Goal: Task Accomplishment & Management: Complete application form

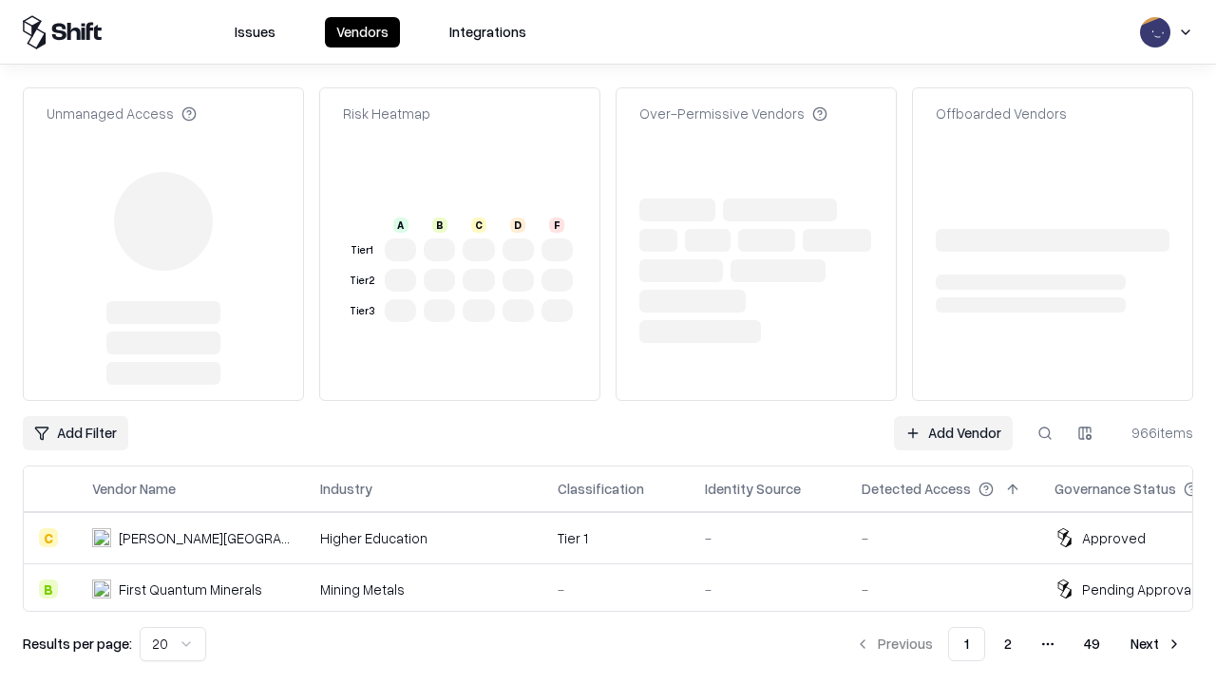
click at [953, 416] on link "Add Vendor" at bounding box center [953, 433] width 119 height 34
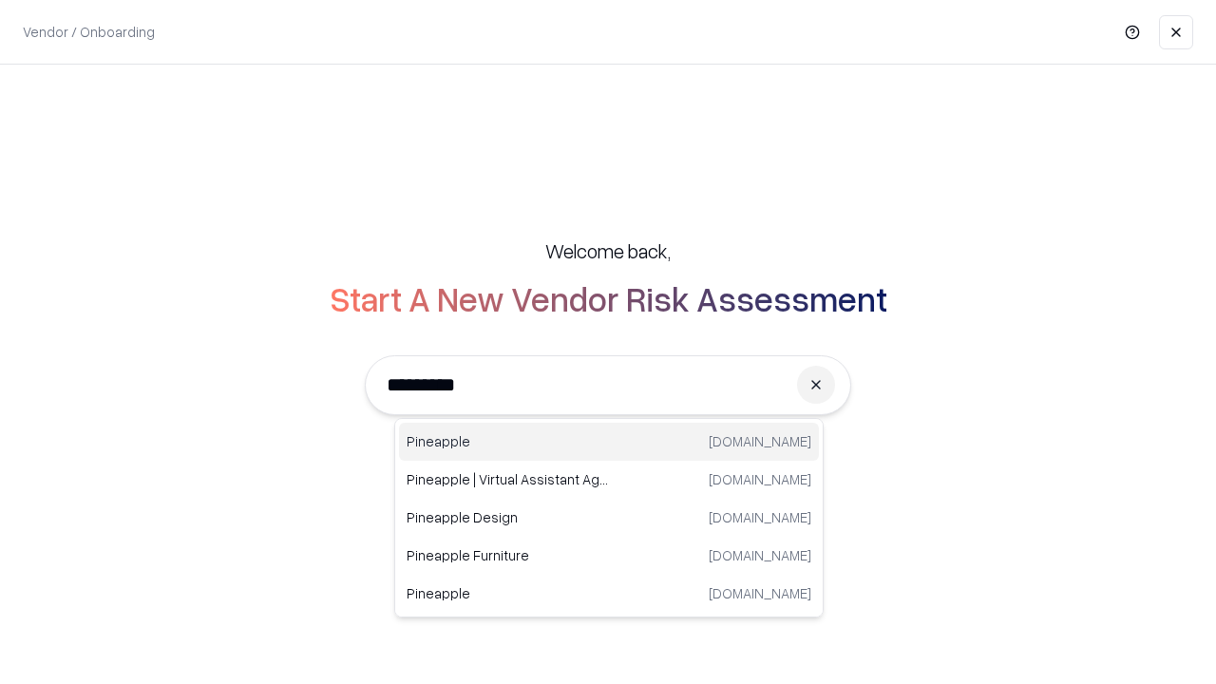
click at [609, 442] on div "Pineapple [DOMAIN_NAME]" at bounding box center [609, 442] width 420 height 38
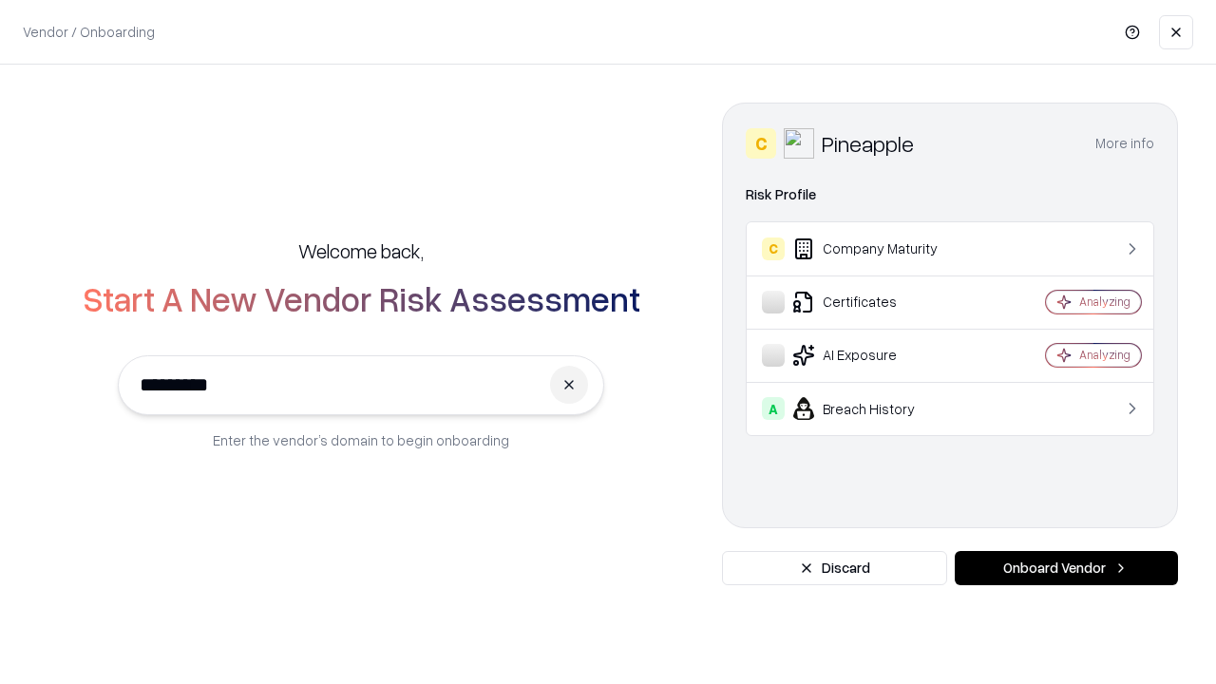
type input "*********"
click at [1066, 568] on button "Onboard Vendor" at bounding box center [1065, 568] width 223 height 34
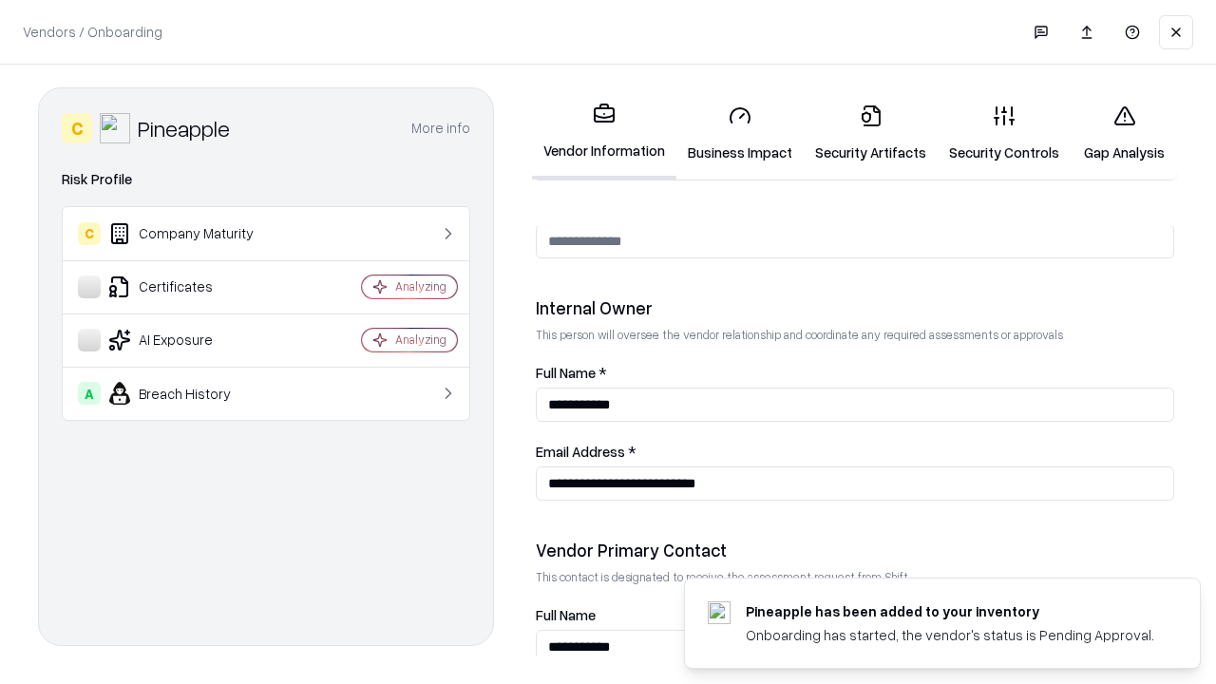
scroll to position [984, 0]
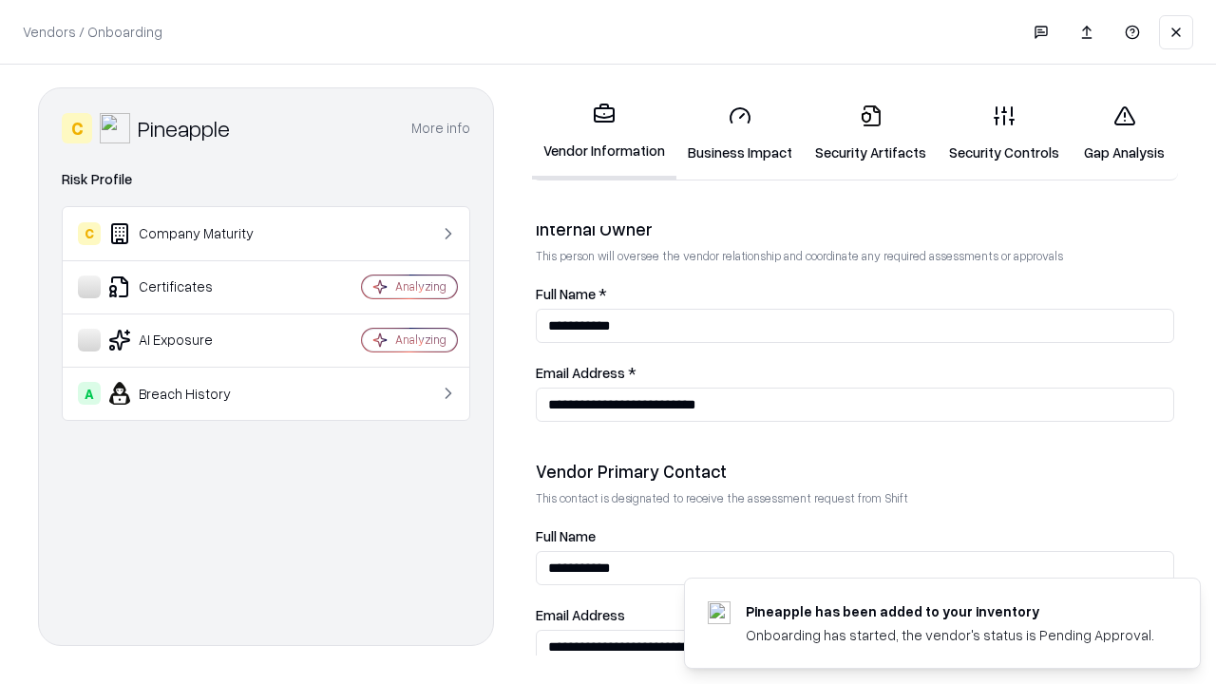
click at [740, 133] on link "Business Impact" at bounding box center [739, 133] width 127 height 88
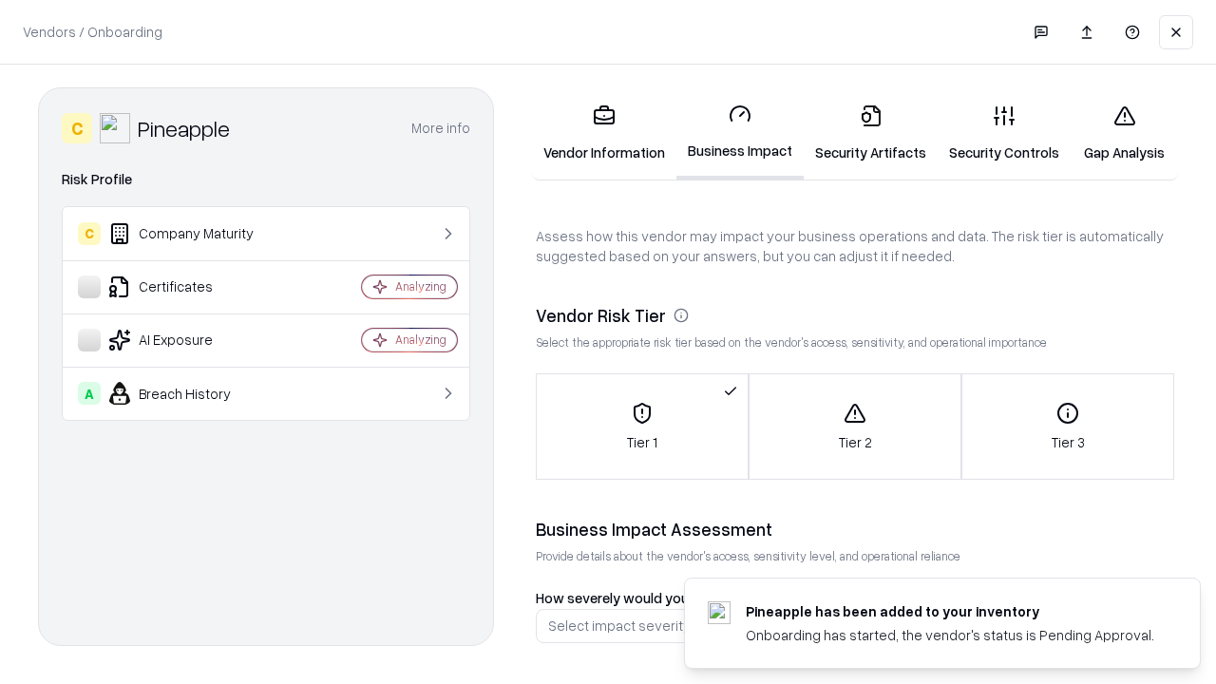
click at [870, 133] on link "Security Artifacts" at bounding box center [870, 133] width 134 height 88
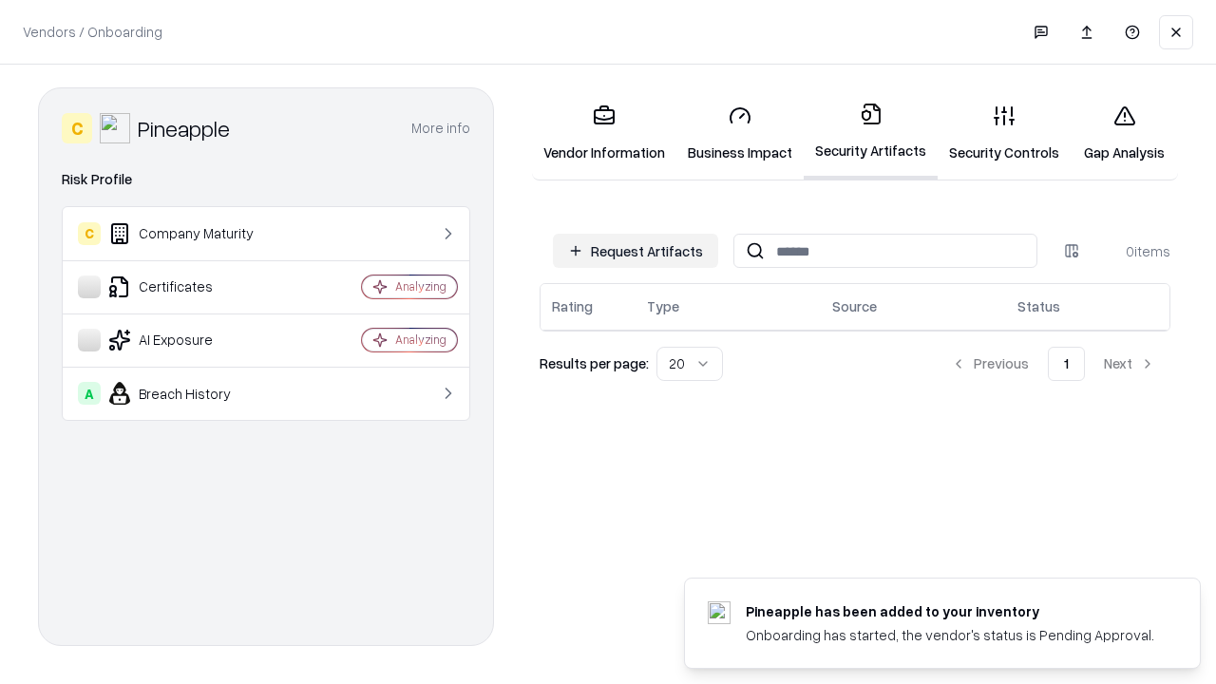
click at [635, 251] on button "Request Artifacts" at bounding box center [635, 251] width 165 height 34
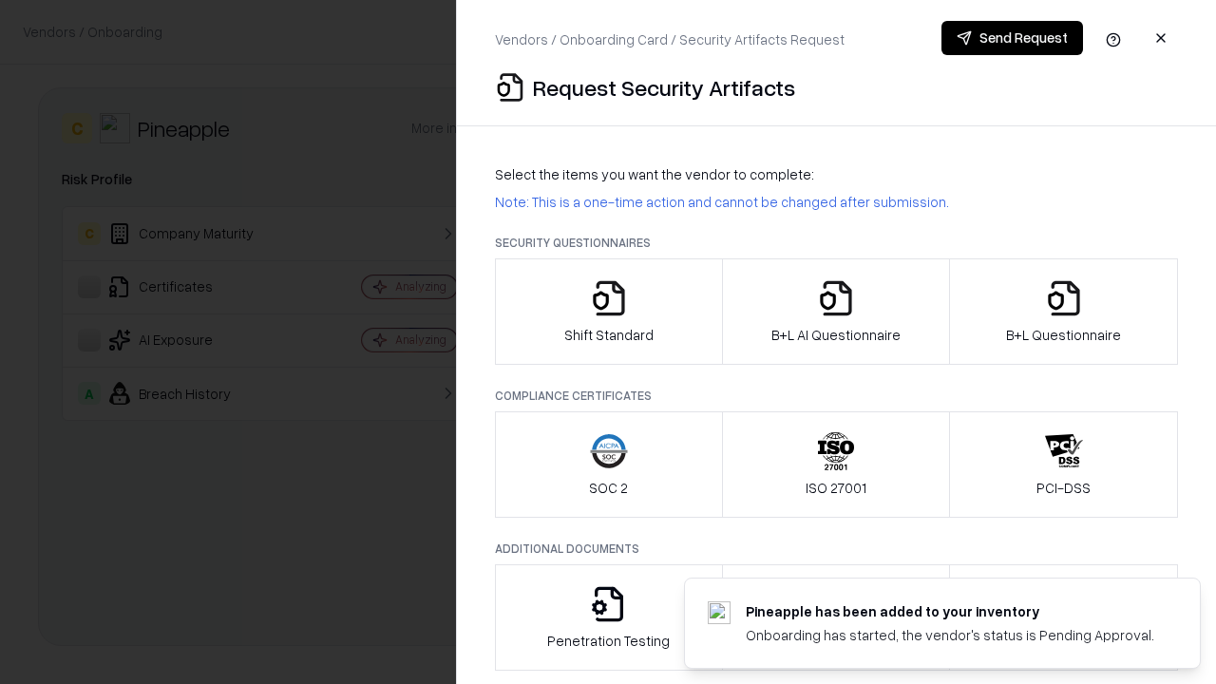
click at [608, 311] on icon "button" at bounding box center [609, 298] width 38 height 38
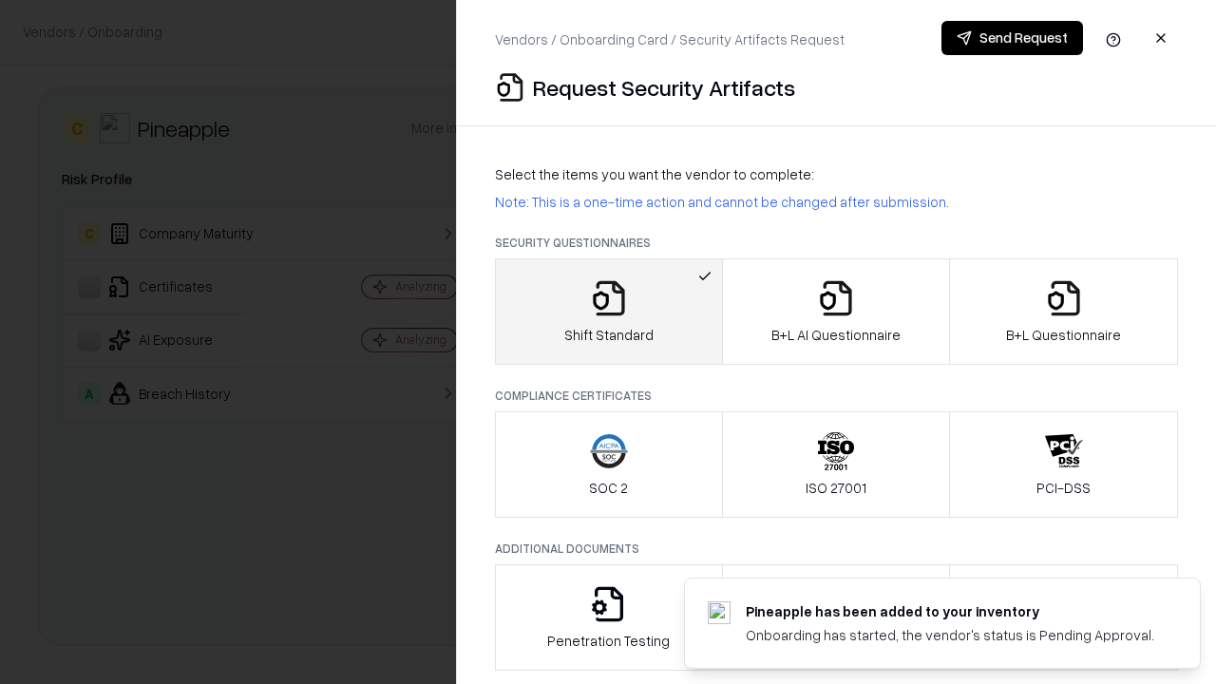
click at [1011, 38] on button "Send Request" at bounding box center [1012, 38] width 142 height 34
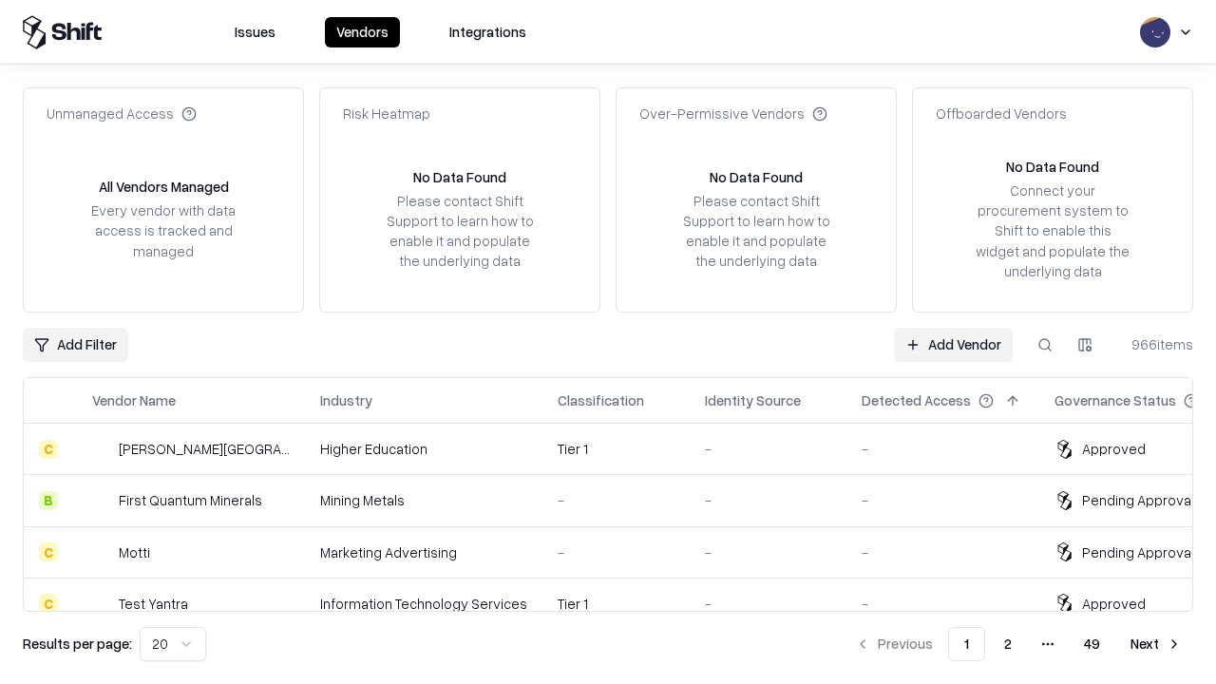
click at [1045, 344] on button at bounding box center [1045, 345] width 34 height 34
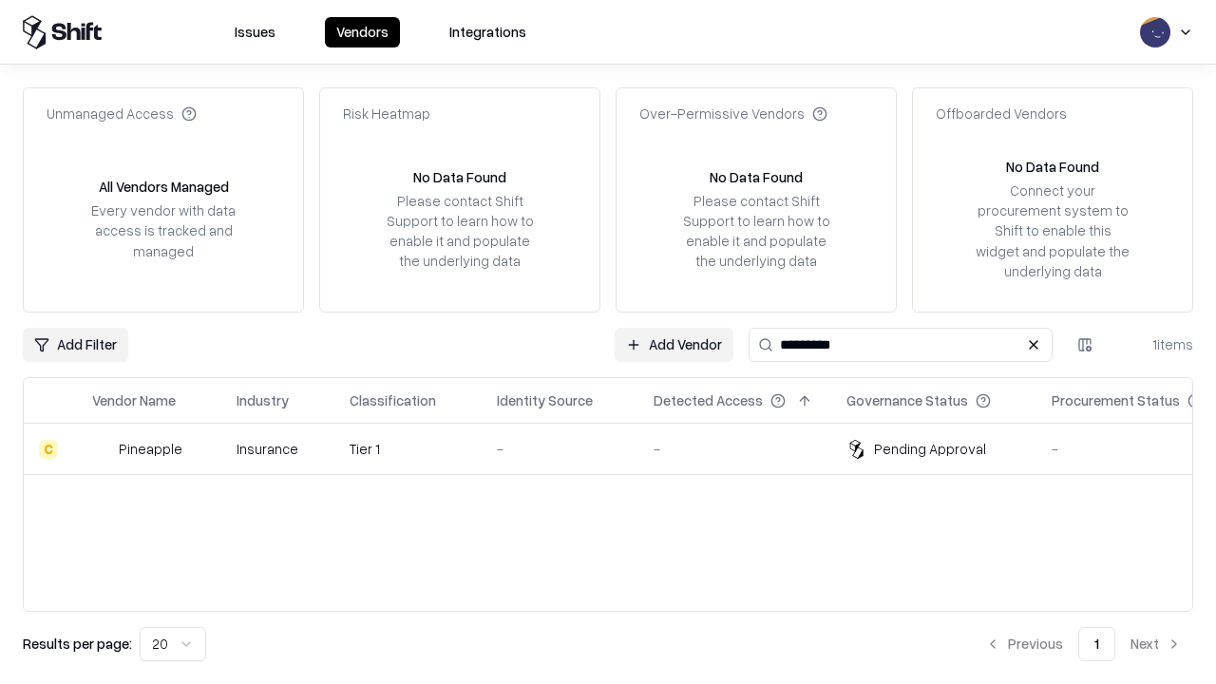
type input "*********"
click at [619, 448] on div "-" at bounding box center [560, 449] width 126 height 20
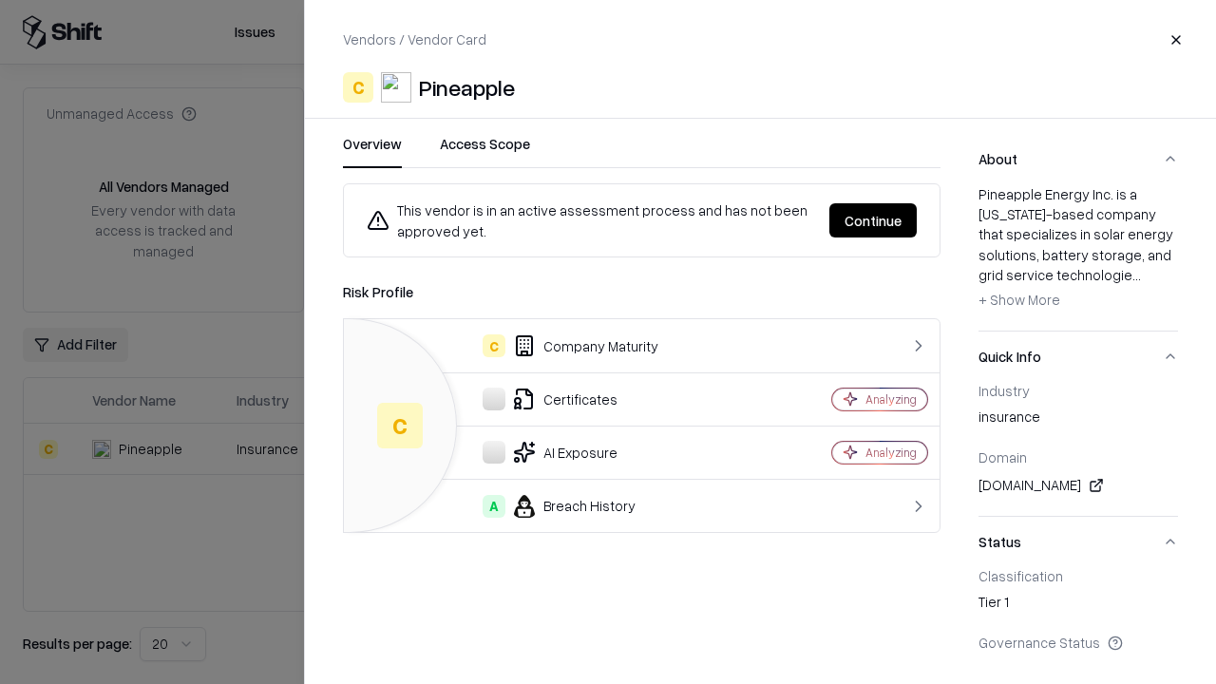
click at [873, 220] on button "Continue" at bounding box center [872, 220] width 87 height 34
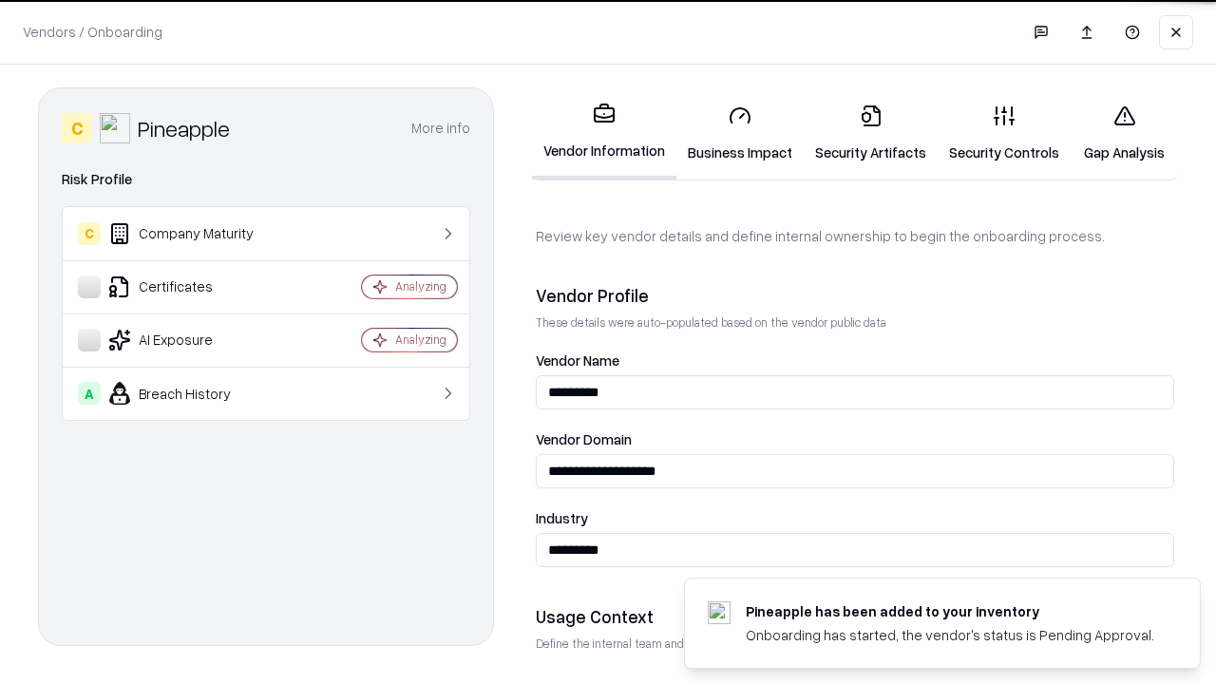
click at [870, 133] on link "Security Artifacts" at bounding box center [870, 133] width 134 height 88
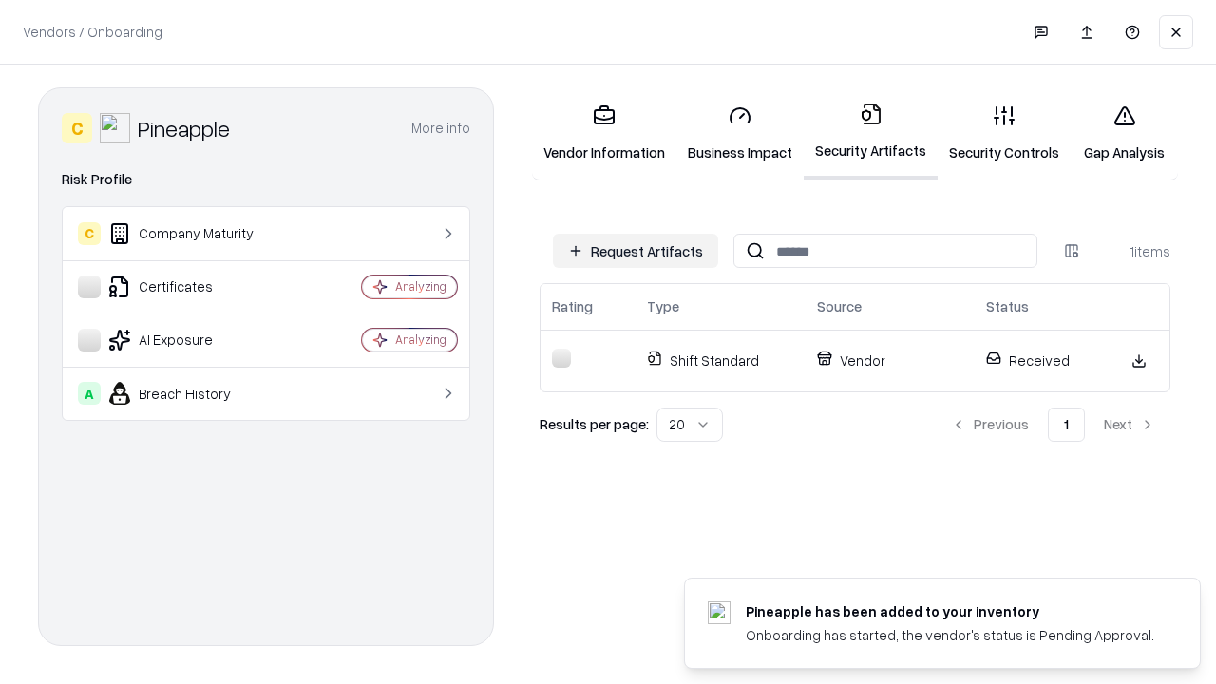
click at [1004, 133] on link "Security Controls" at bounding box center [1003, 133] width 133 height 88
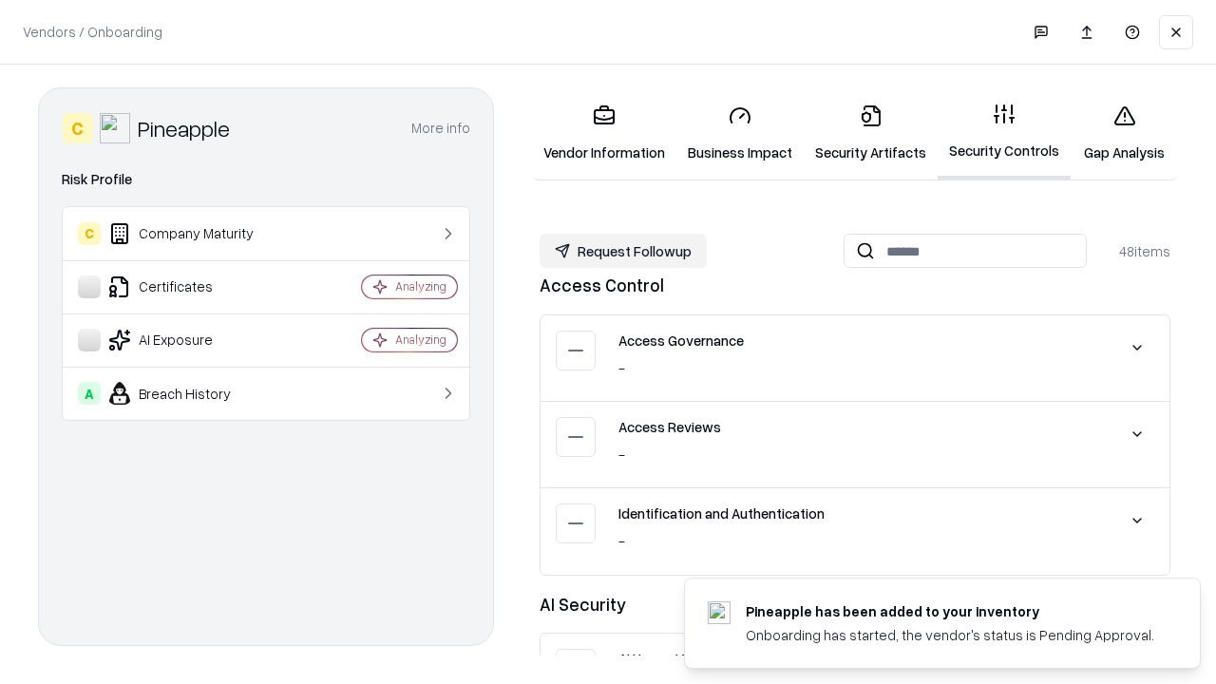
click at [623, 251] on button "Request Followup" at bounding box center [622, 251] width 167 height 34
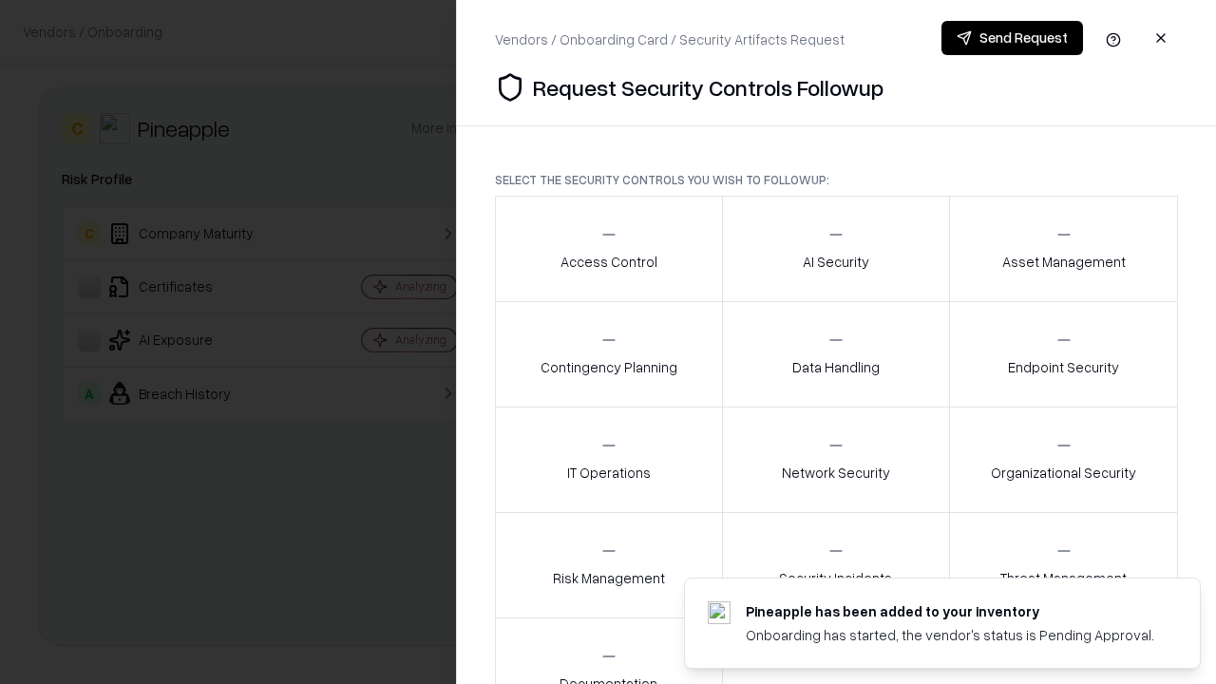
click at [608, 249] on div "Access Control" at bounding box center [608, 248] width 97 height 47
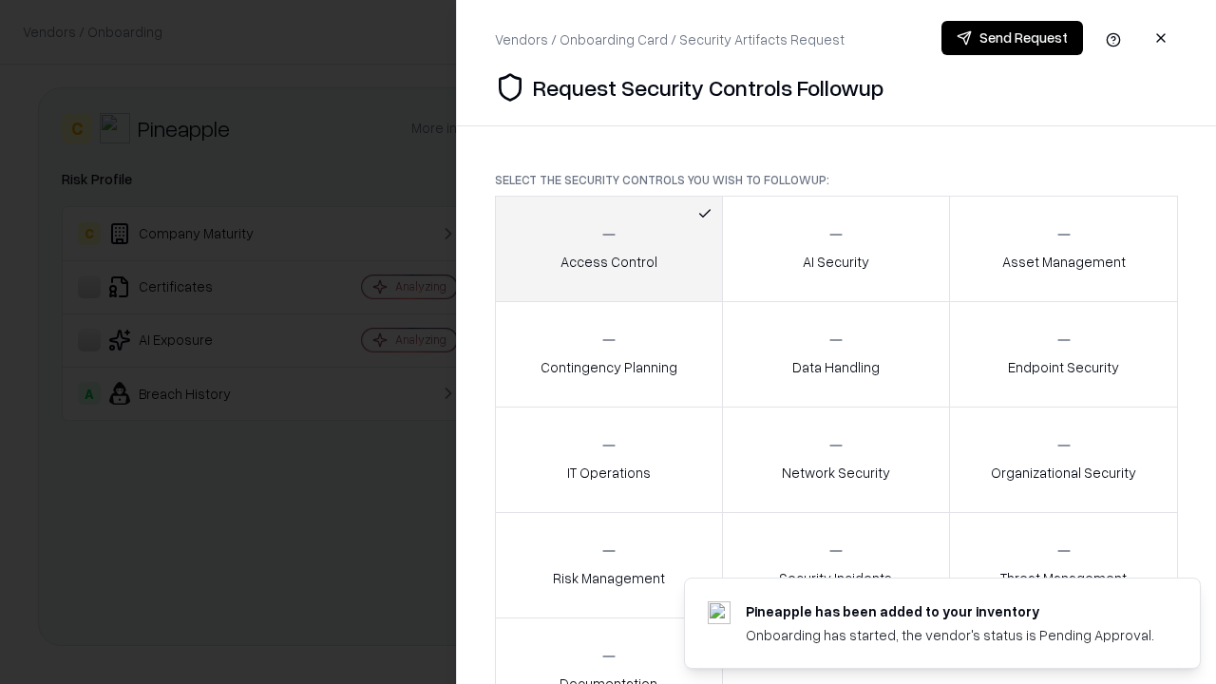
click at [1011, 38] on button "Send Request" at bounding box center [1012, 38] width 142 height 34
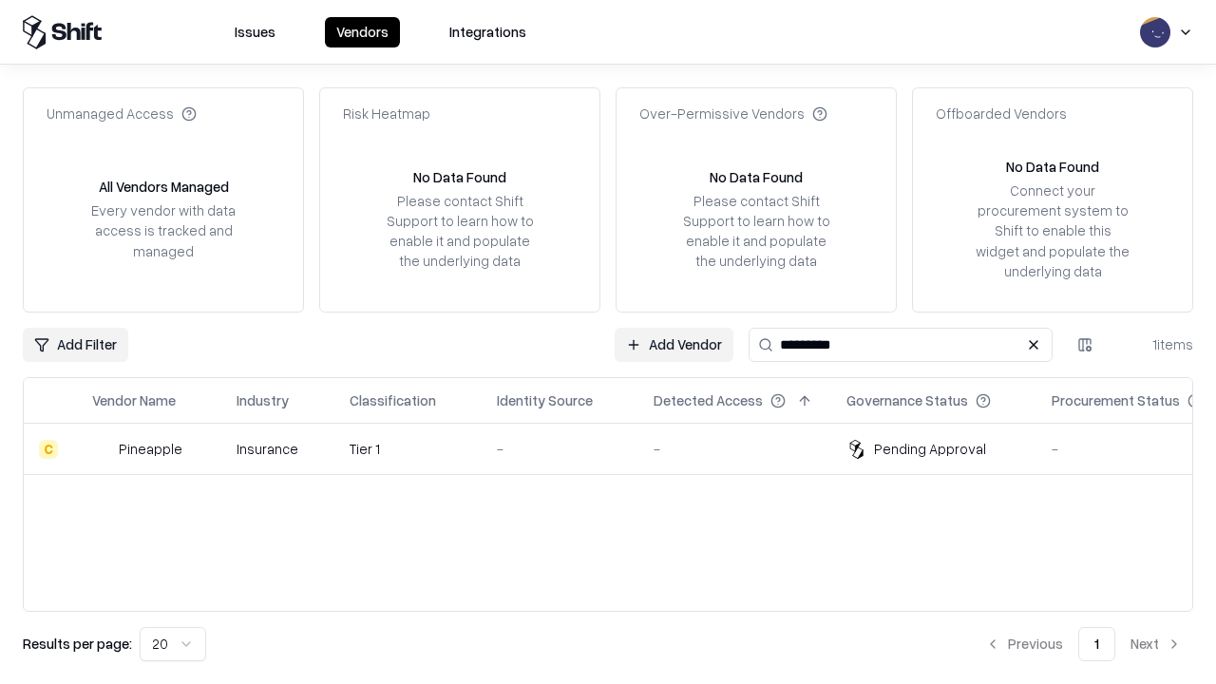
type input "*********"
click at [619, 448] on div "-" at bounding box center [560, 449] width 126 height 20
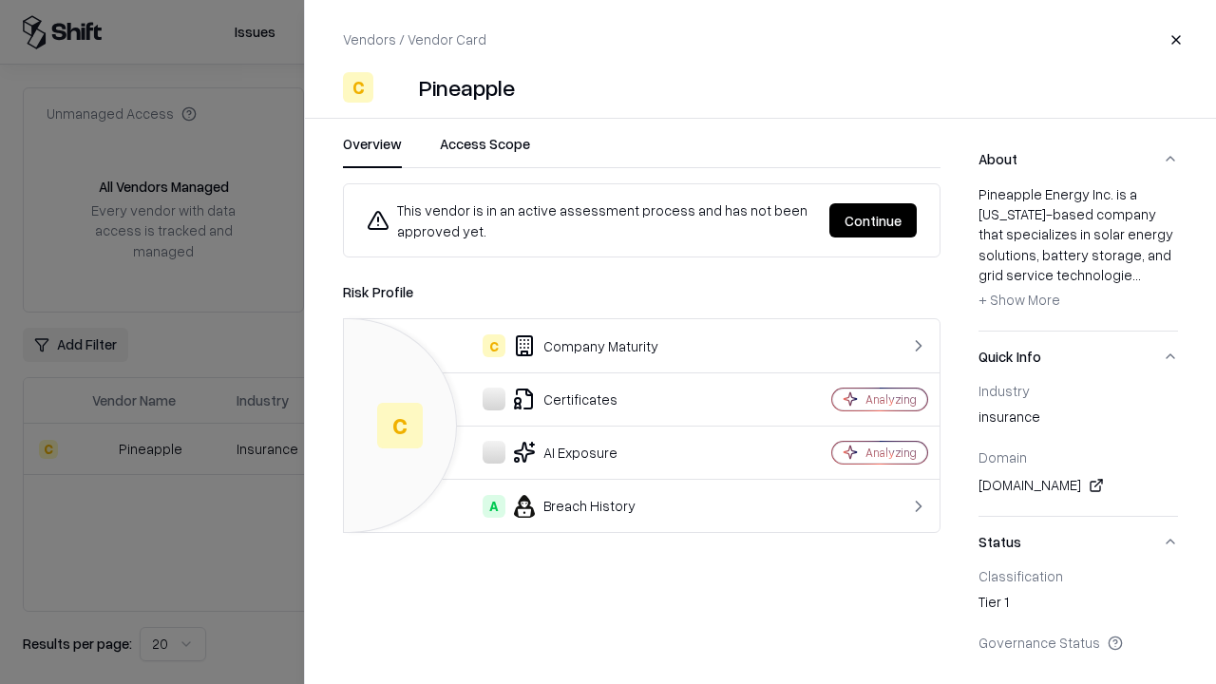
click at [875, 220] on button "Continue" at bounding box center [872, 220] width 87 height 34
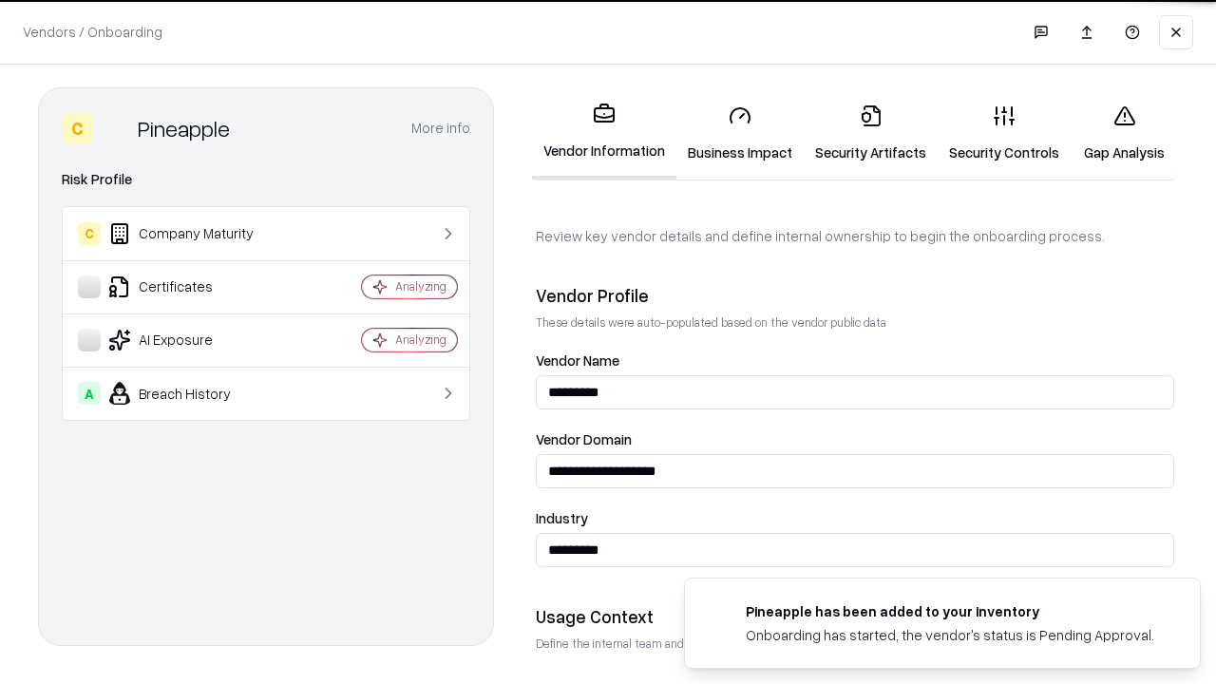
click at [1123, 133] on link "Gap Analysis" at bounding box center [1123, 133] width 107 height 88
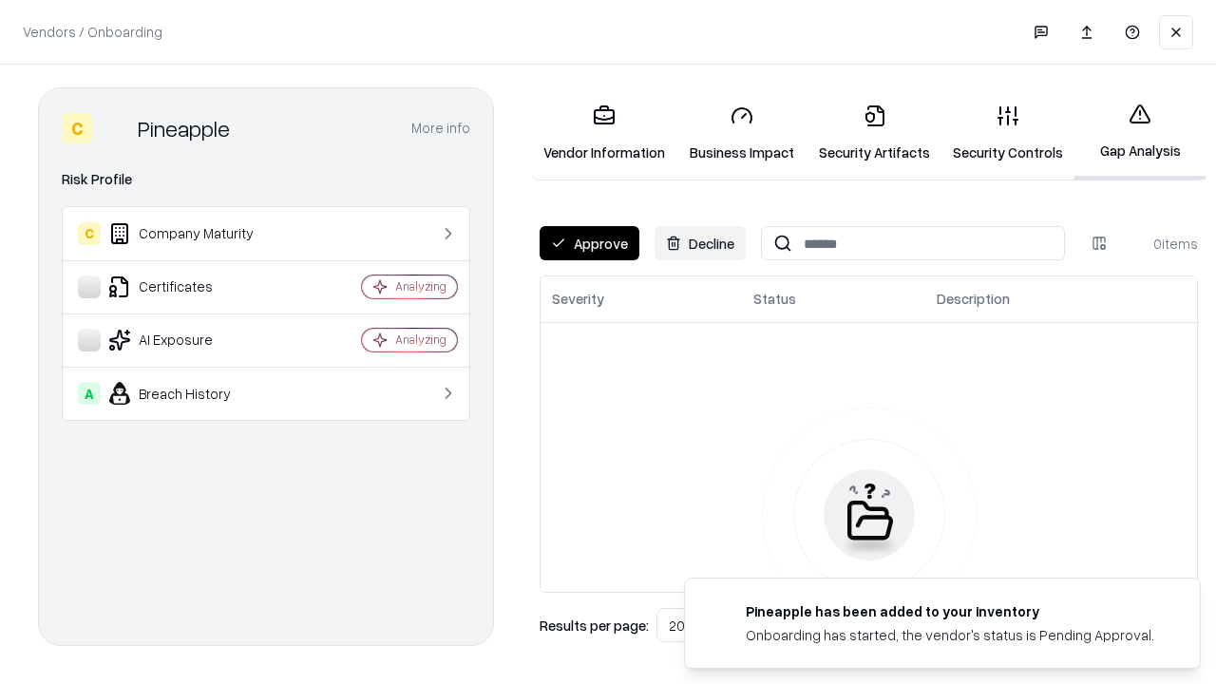
click at [589, 243] on button "Approve" at bounding box center [589, 243] width 100 height 34
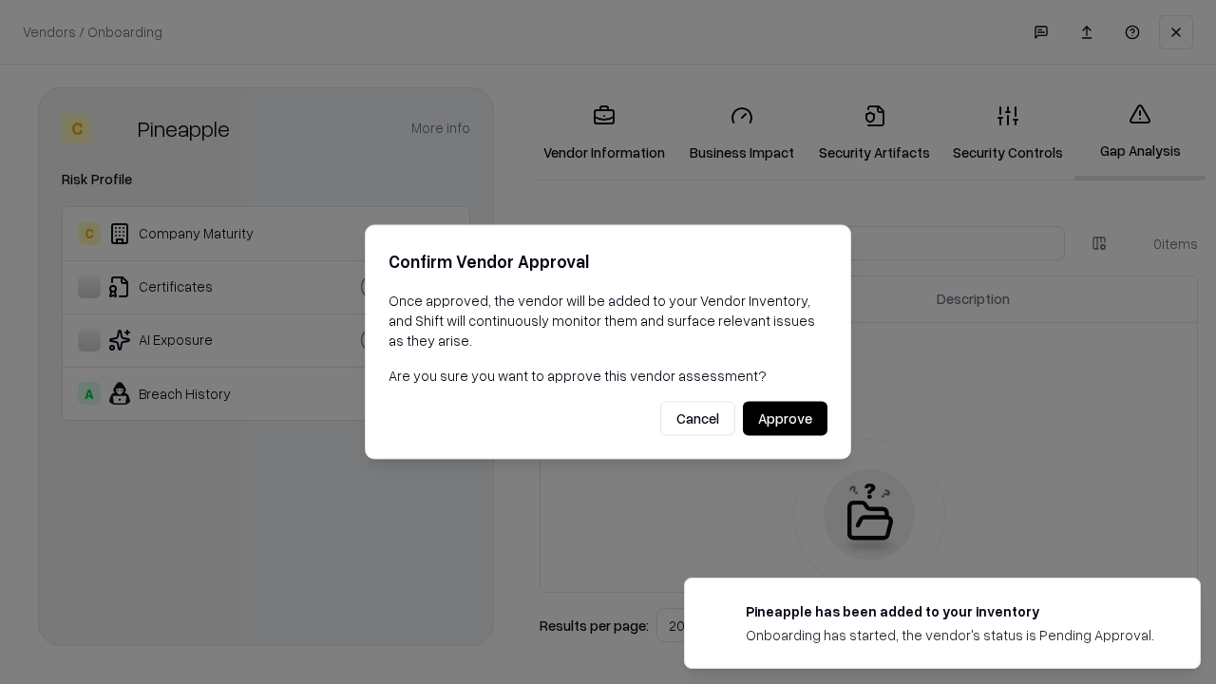
click at [784, 418] on button "Approve" at bounding box center [785, 419] width 85 height 34
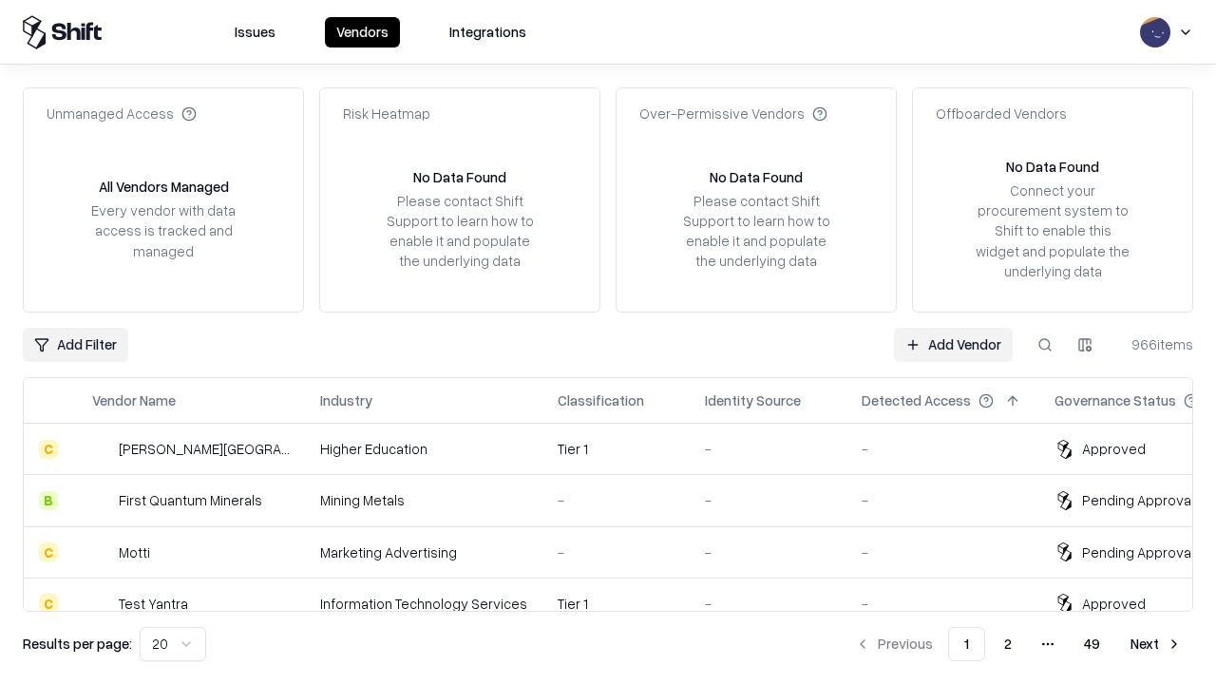
type input "*********"
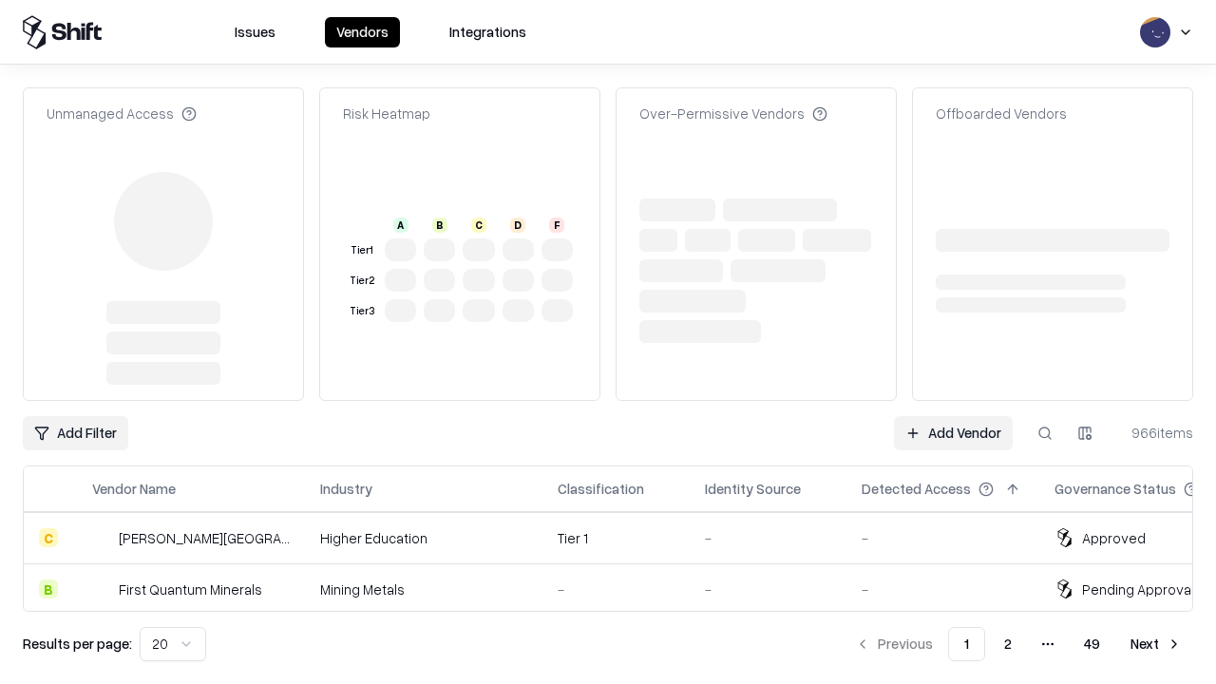
click at [953, 416] on link "Add Vendor" at bounding box center [953, 433] width 119 height 34
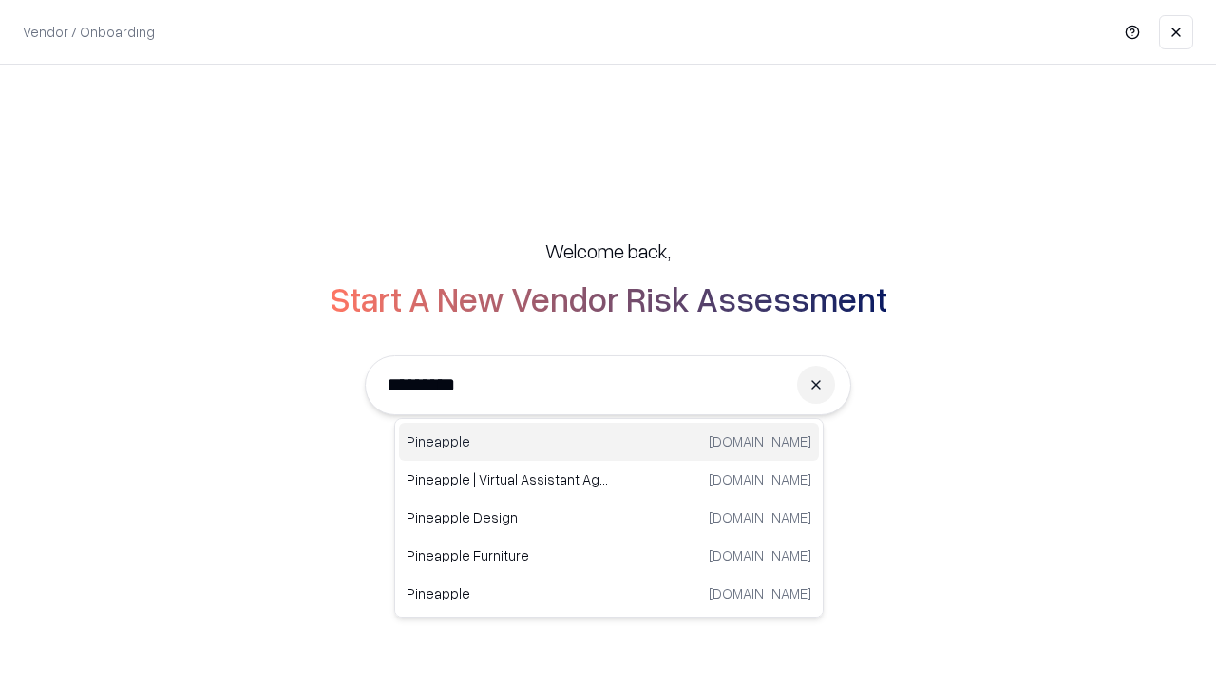
click at [609, 442] on div "Pineapple [DOMAIN_NAME]" at bounding box center [609, 442] width 420 height 38
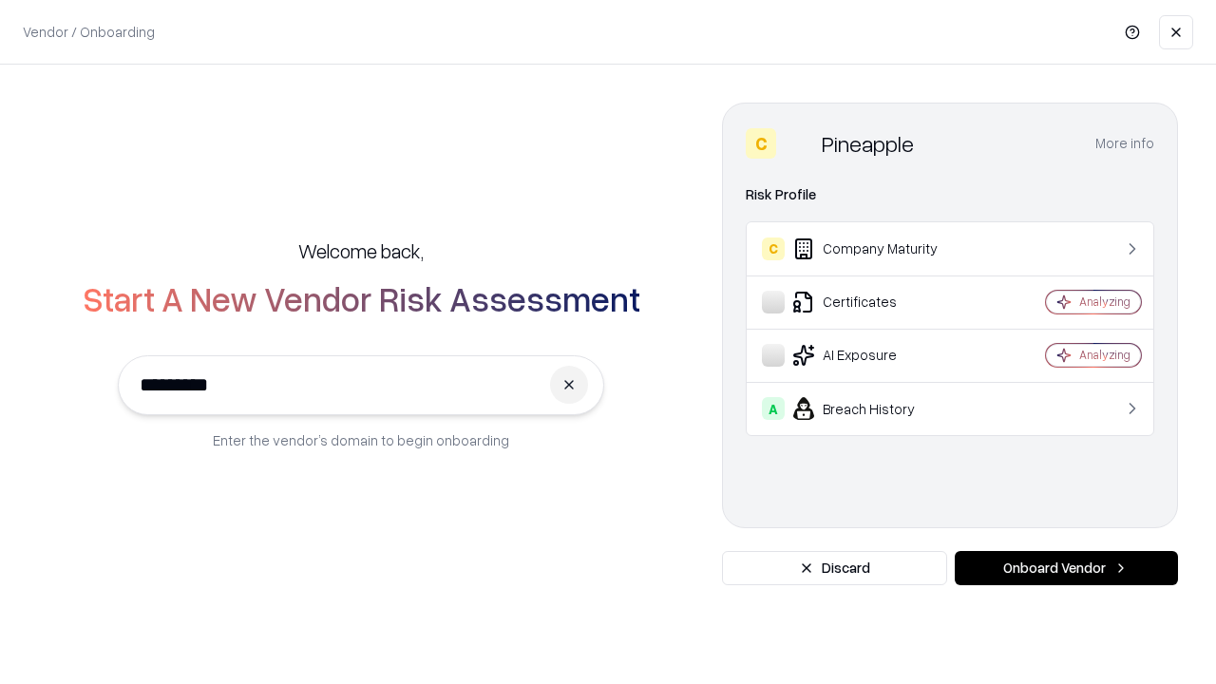
type input "*********"
click at [1066, 568] on button "Onboard Vendor" at bounding box center [1065, 568] width 223 height 34
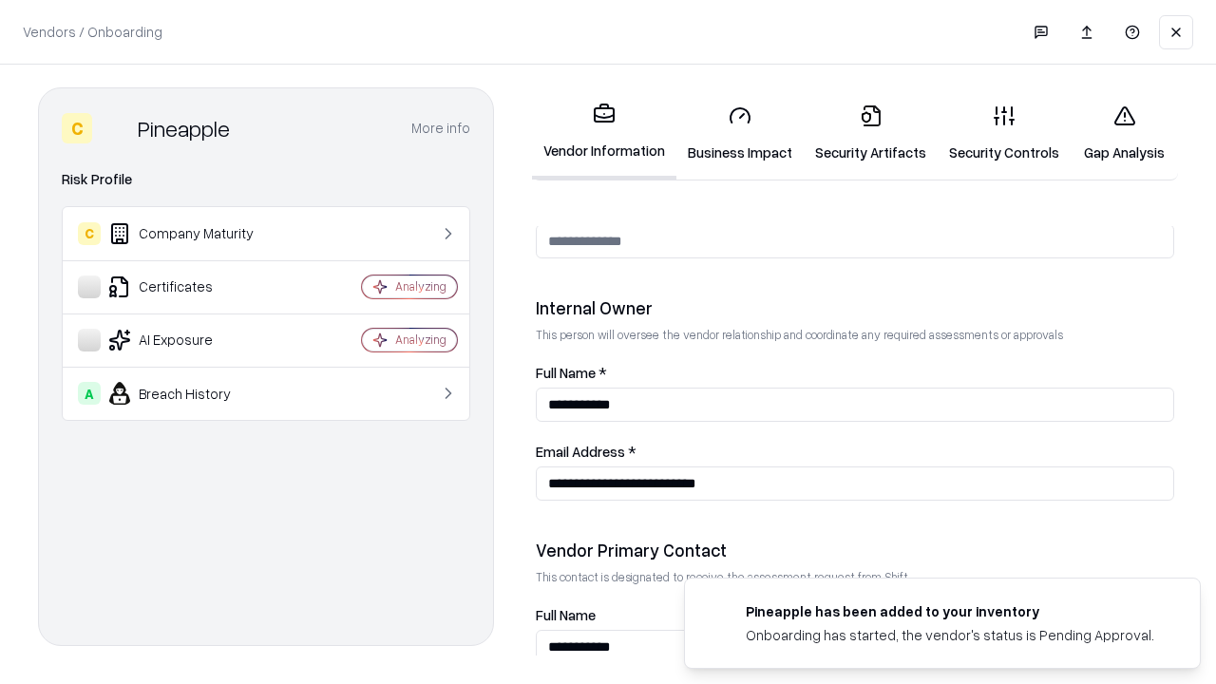
scroll to position [984, 0]
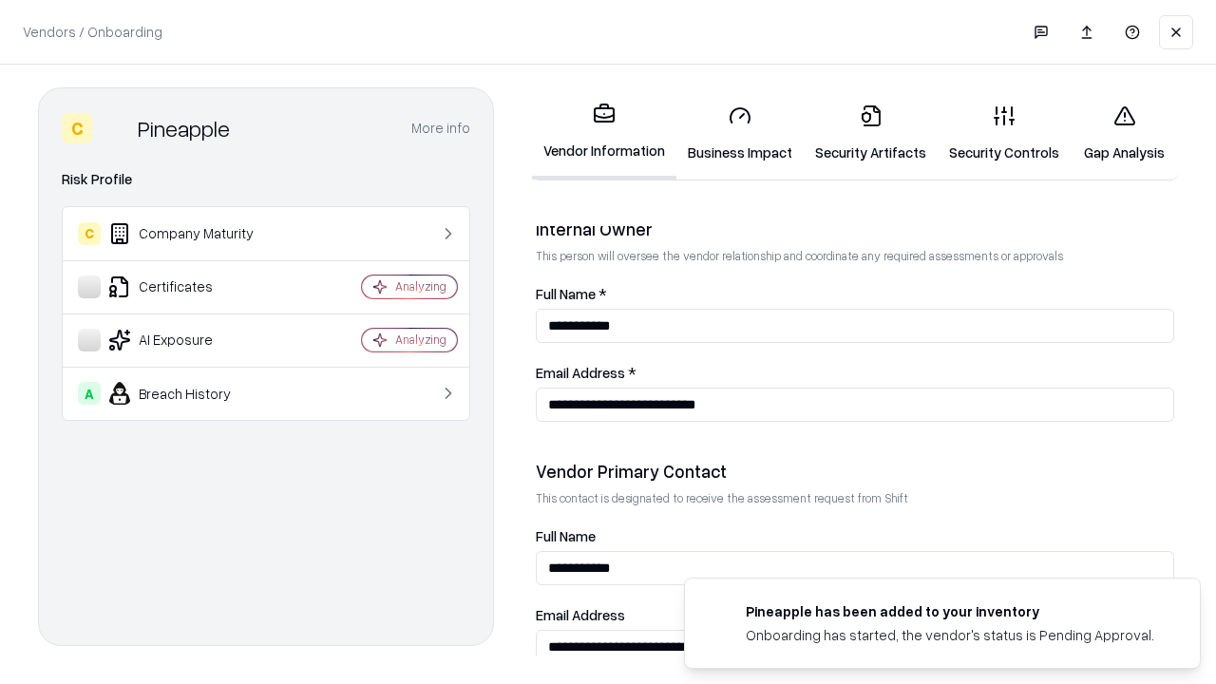
click at [1123, 133] on link "Gap Analysis" at bounding box center [1123, 133] width 107 height 88
